Goal: Check status: Check status

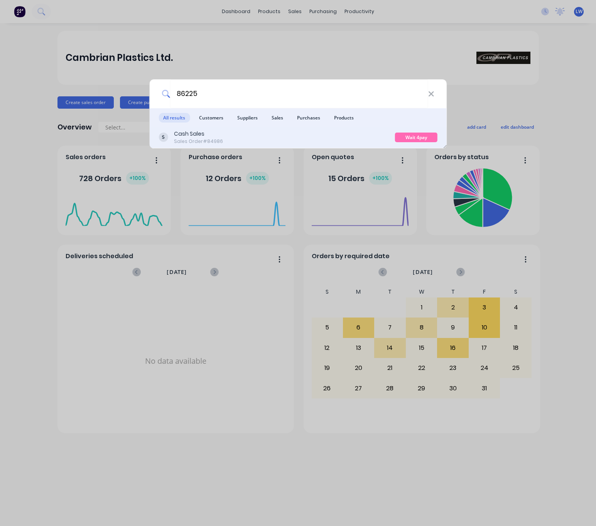
type input "86225"
click at [342, 133] on div "Cash Sales Sales Order #84986" at bounding box center [277, 137] width 236 height 15
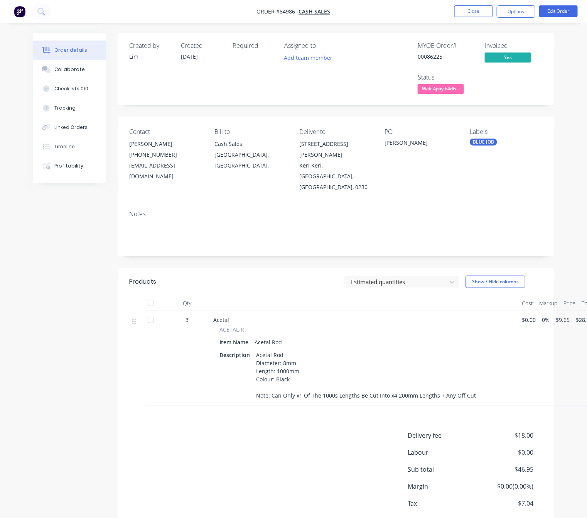
click at [167, 442] on div "Delivery fee $18.00 Labour $0.00 Sub total $46.95 Margin $0.00 ( 0.00 %) Tax $7…" at bounding box center [335, 483] width 413 height 106
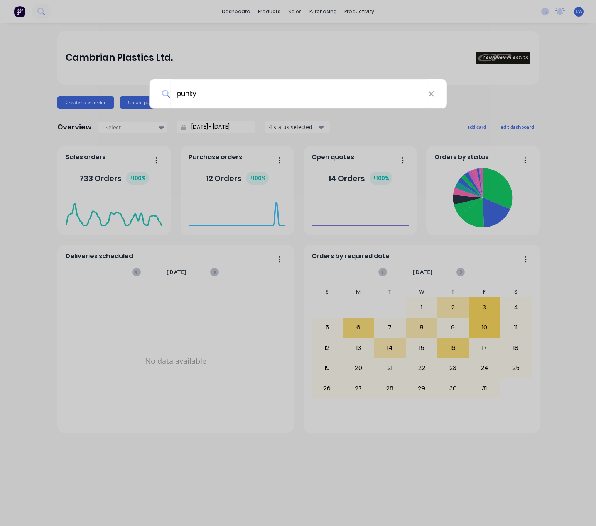
type input "punky"
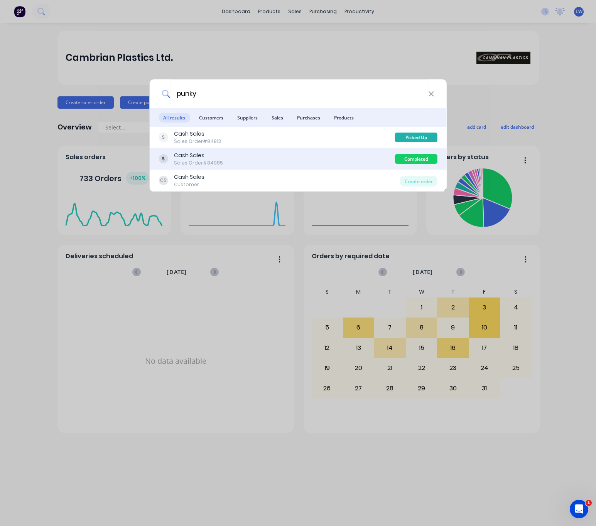
click at [256, 153] on div "Cash Sales Sales Order #84985" at bounding box center [277, 159] width 236 height 15
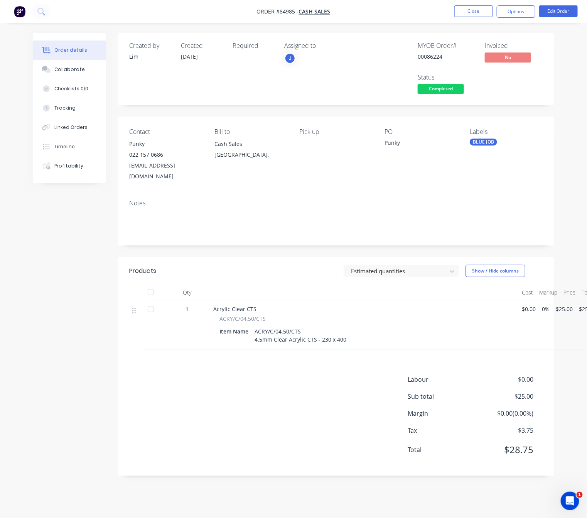
click at [443, 86] on span "Completed" at bounding box center [441, 89] width 46 height 10
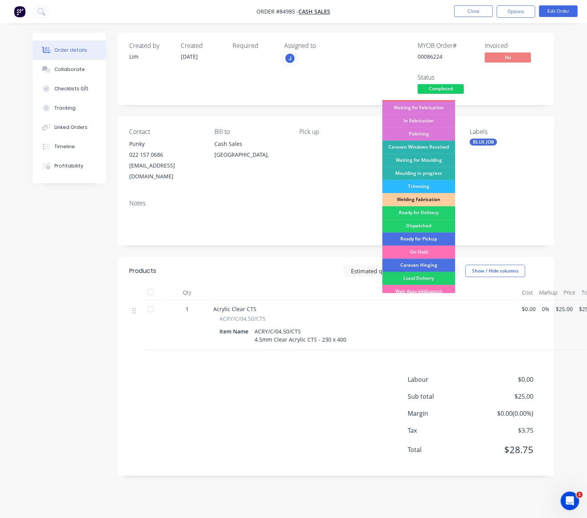
scroll to position [135, 0]
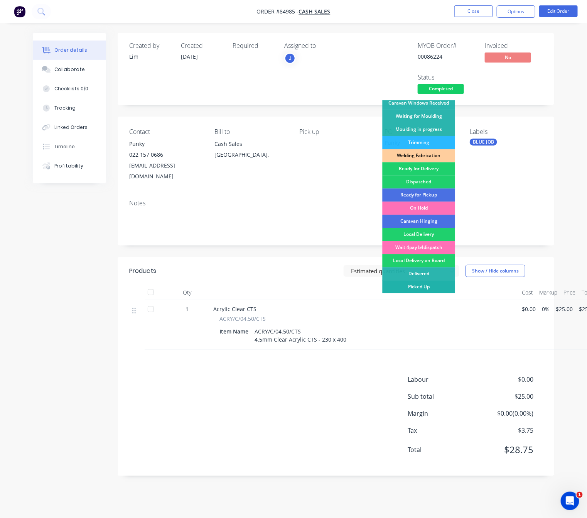
click at [438, 280] on div "Picked Up" at bounding box center [419, 286] width 73 height 13
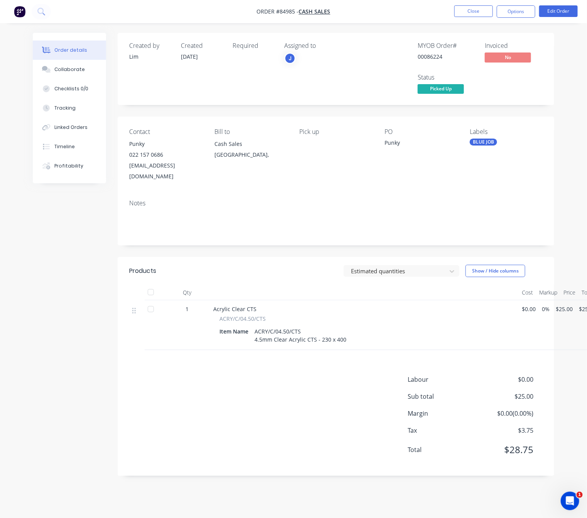
click at [298, 398] on div "Labour $0.00 Sub total $25.00 Margin $0.00 ( 0.00 %) Tax $3.75 Total $28.75" at bounding box center [335, 419] width 413 height 89
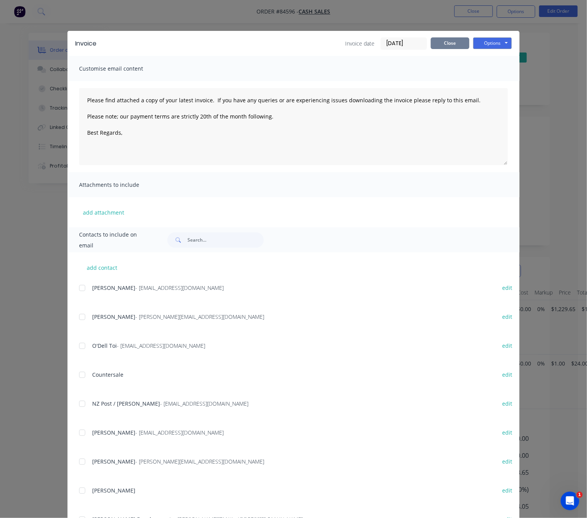
click at [457, 45] on button "Close" at bounding box center [450, 43] width 39 height 12
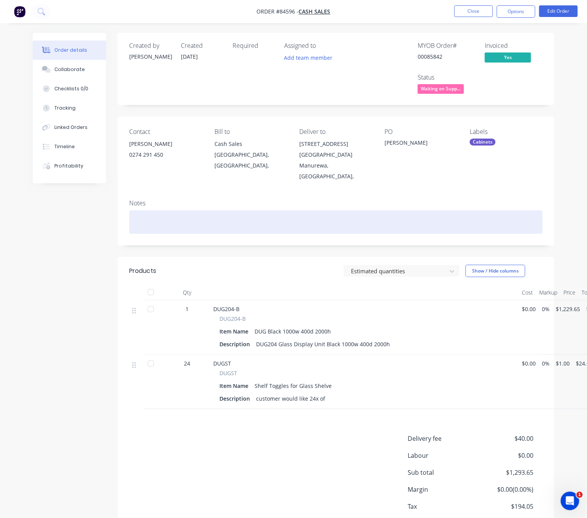
click at [254, 217] on div at bounding box center [335, 222] width 413 height 24
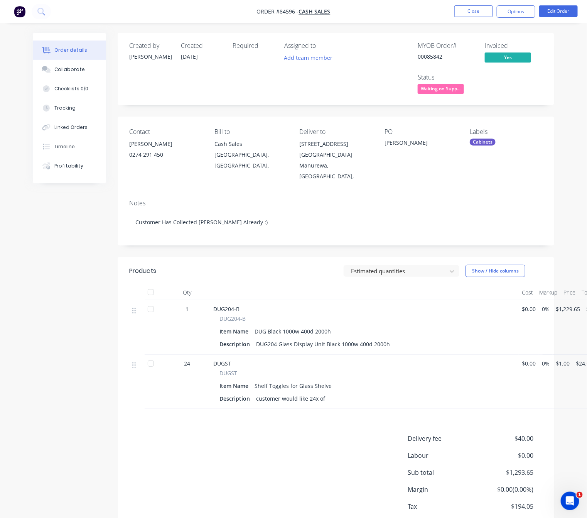
click at [83, 258] on div "Created by Jess Created 15/09/25 Required Assigned to Add team member MYOB Orde…" at bounding box center [293, 298] width 521 height 530
click at [52, 287] on div "Created by Jess Created 15/09/25 Required Assigned to Add team member MYOB Orde…" at bounding box center [293, 298] width 521 height 530
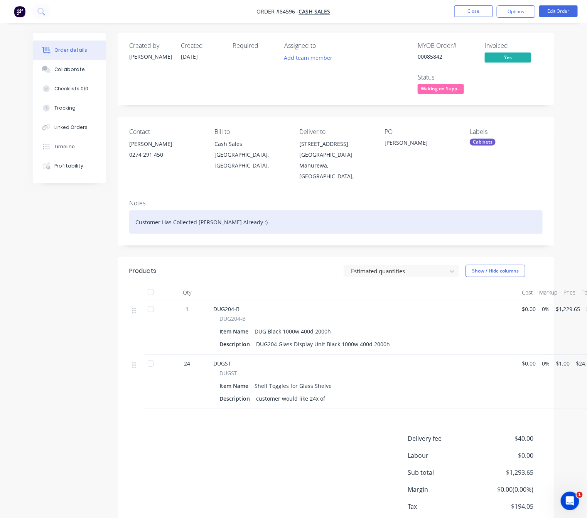
click at [257, 210] on div "Customer Has Collected Shelf Screws Already :)" at bounding box center [335, 222] width 413 height 24
click at [275, 213] on div "Customer Has Collected Shelf Screws Already - Do Not Send With Order" at bounding box center [335, 222] width 413 height 24
click at [338, 212] on div "Customer Has Collected Shelf Screws Already - Do Not Re-Send With Order" at bounding box center [335, 222] width 413 height 24
click at [293, 213] on div "Customer Has Collected Shelf Screws Already - Do Not Re-Send With Order" at bounding box center [335, 222] width 413 height 24
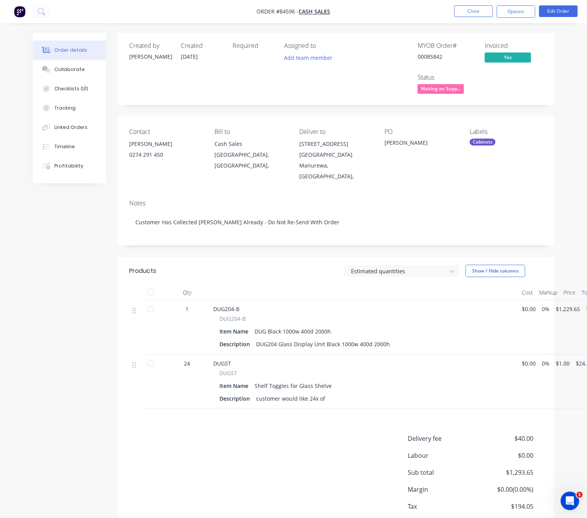
click at [81, 251] on div "Created by Jess Created 15/09/25 Required Assigned to Add team member MYOB Orde…" at bounding box center [293, 298] width 521 height 530
